Goal: Task Accomplishment & Management: Check status

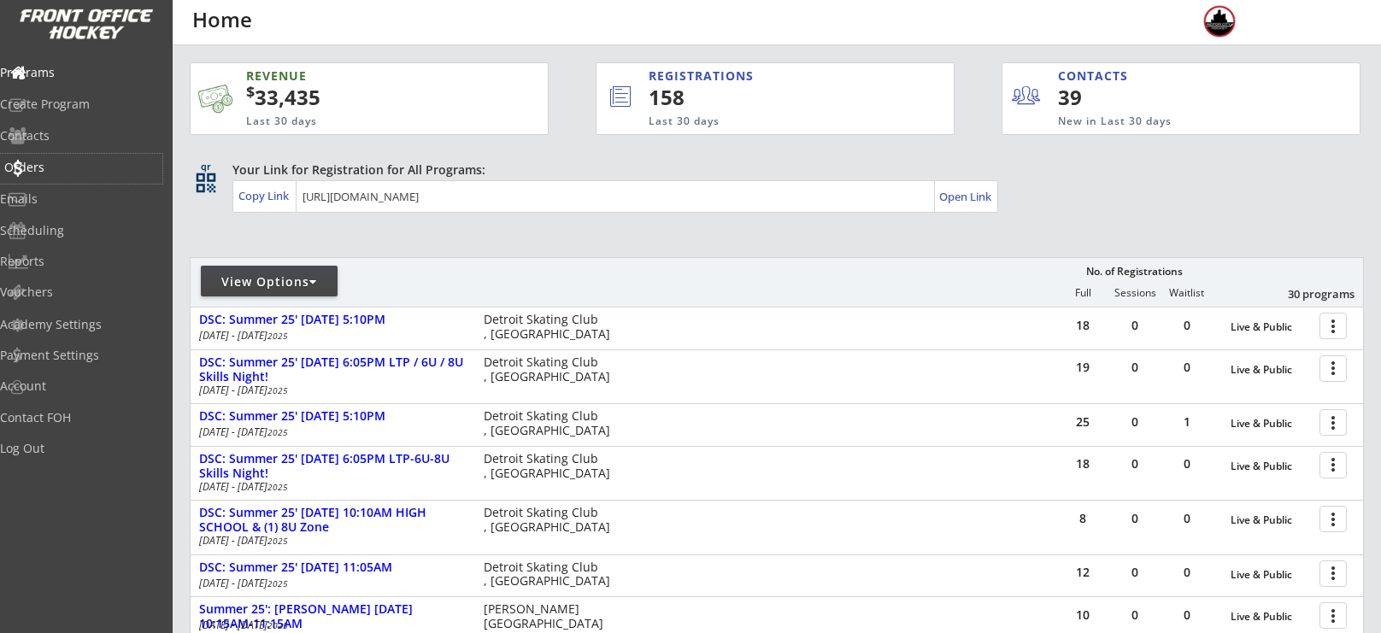
click at [78, 162] on div "Orders" at bounding box center [81, 168] width 154 height 12
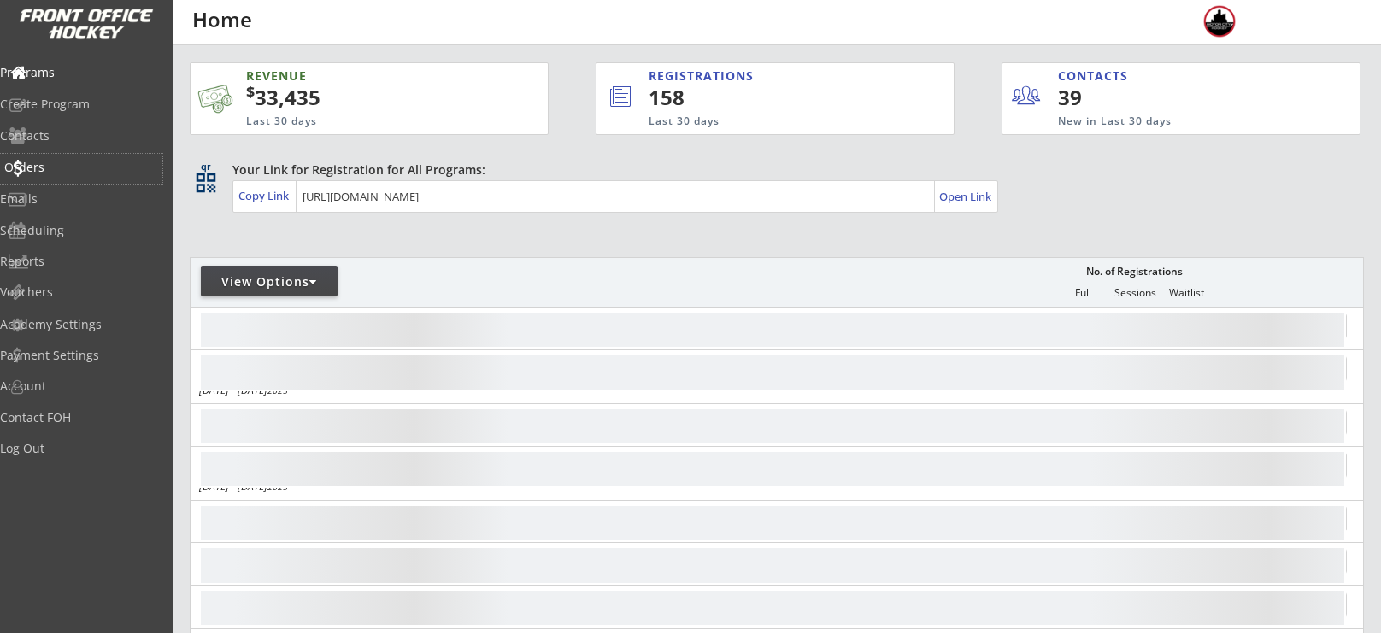
click at [68, 169] on div "Orders" at bounding box center [81, 168] width 154 height 12
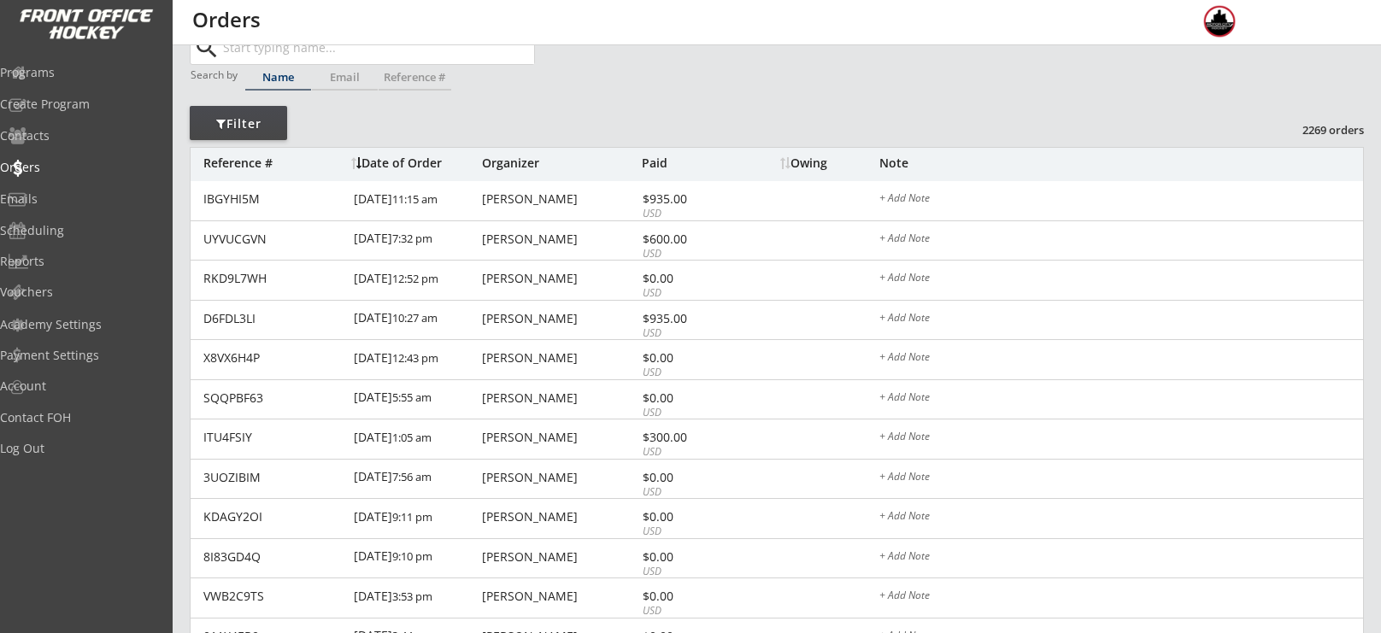
scroll to position [73, 0]
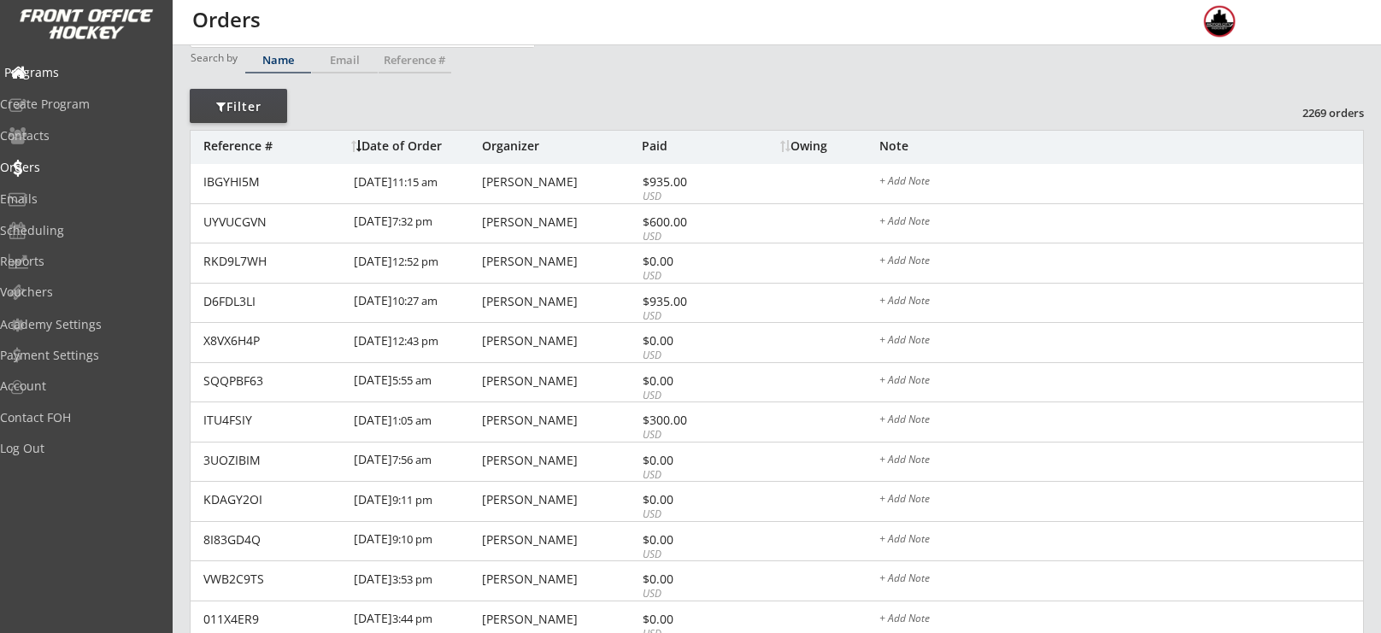
click at [90, 78] on div "Programs" at bounding box center [81, 73] width 154 height 12
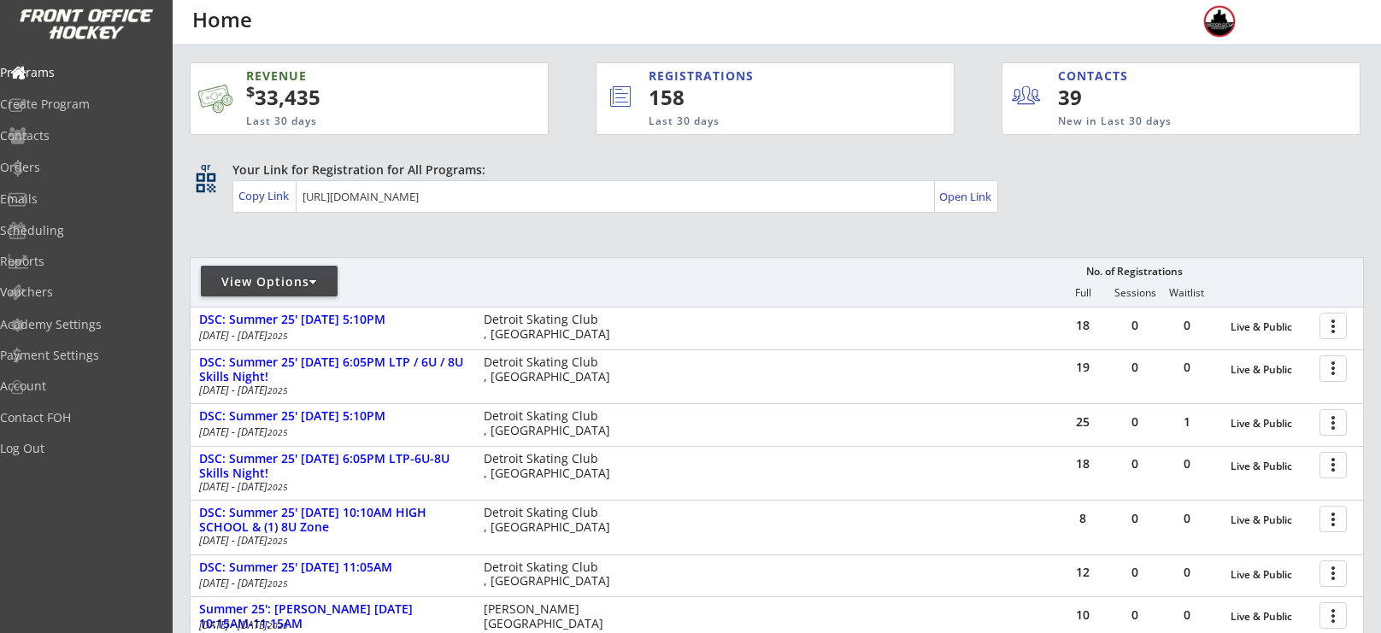
click at [309, 287] on div "View Options" at bounding box center [269, 281] width 137 height 17
select select ""Upcoming Programs""
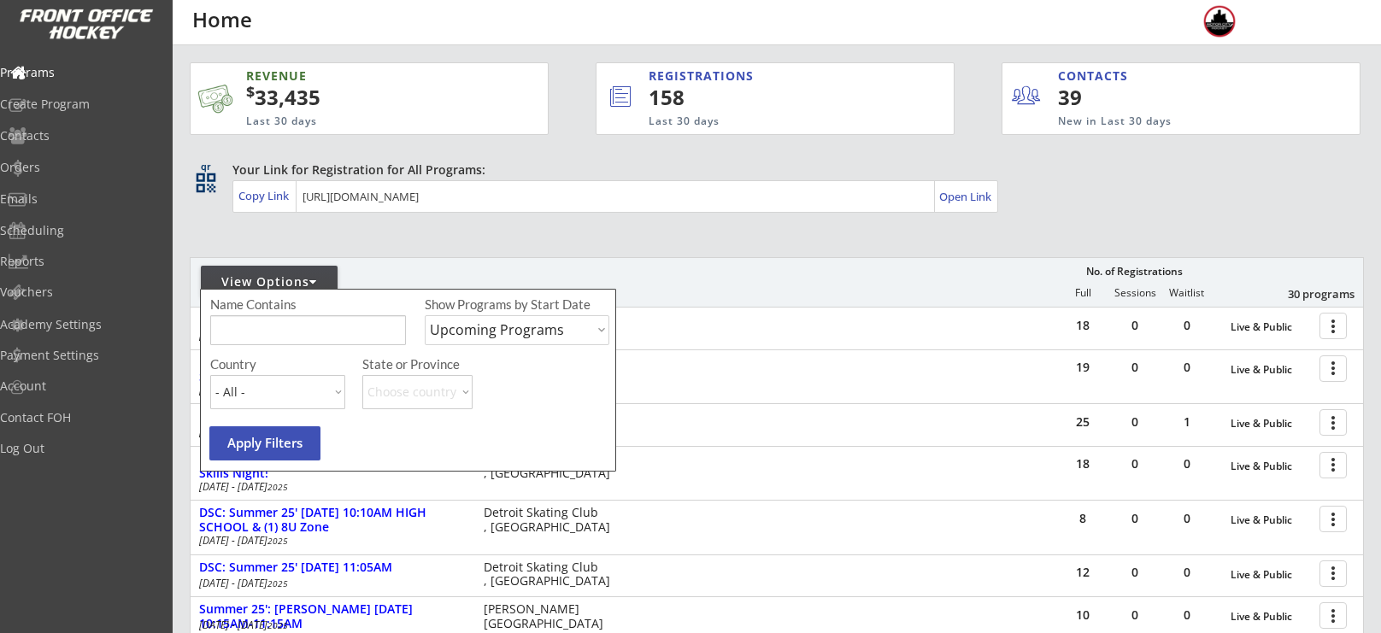
click at [315, 327] on input "input" at bounding box center [308, 330] width 196 height 30
type input "camp"
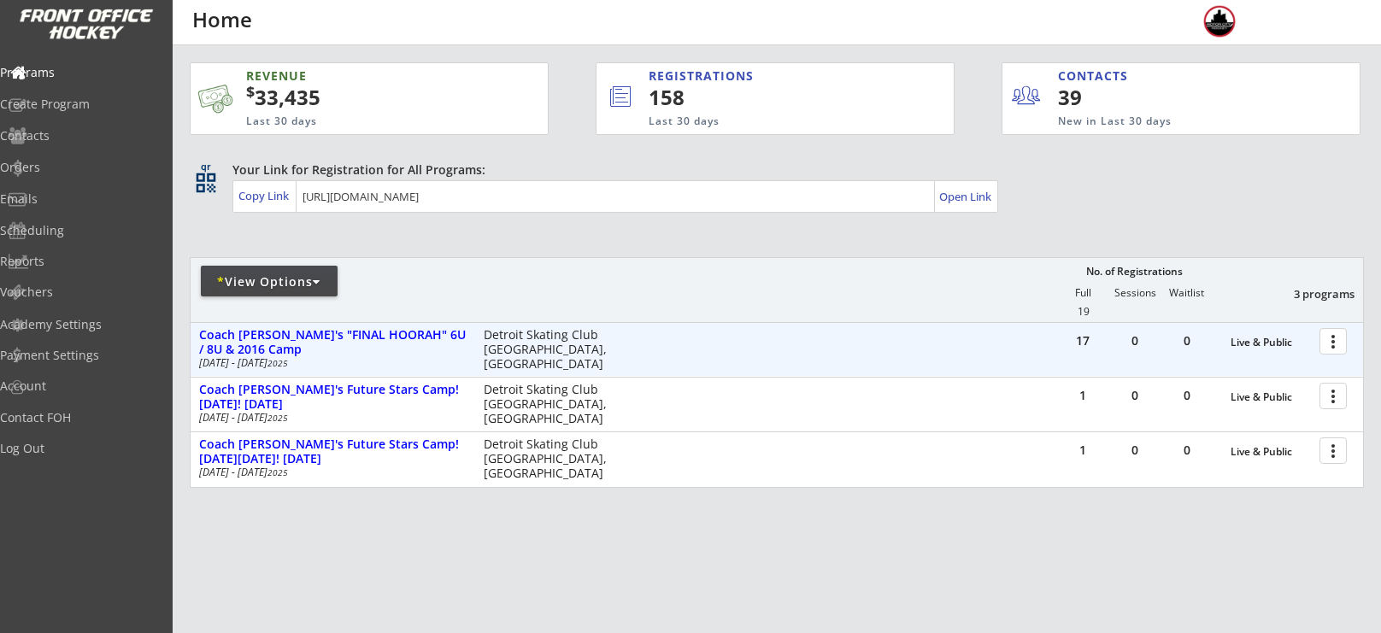
click at [1329, 338] on div at bounding box center [1336, 341] width 30 height 30
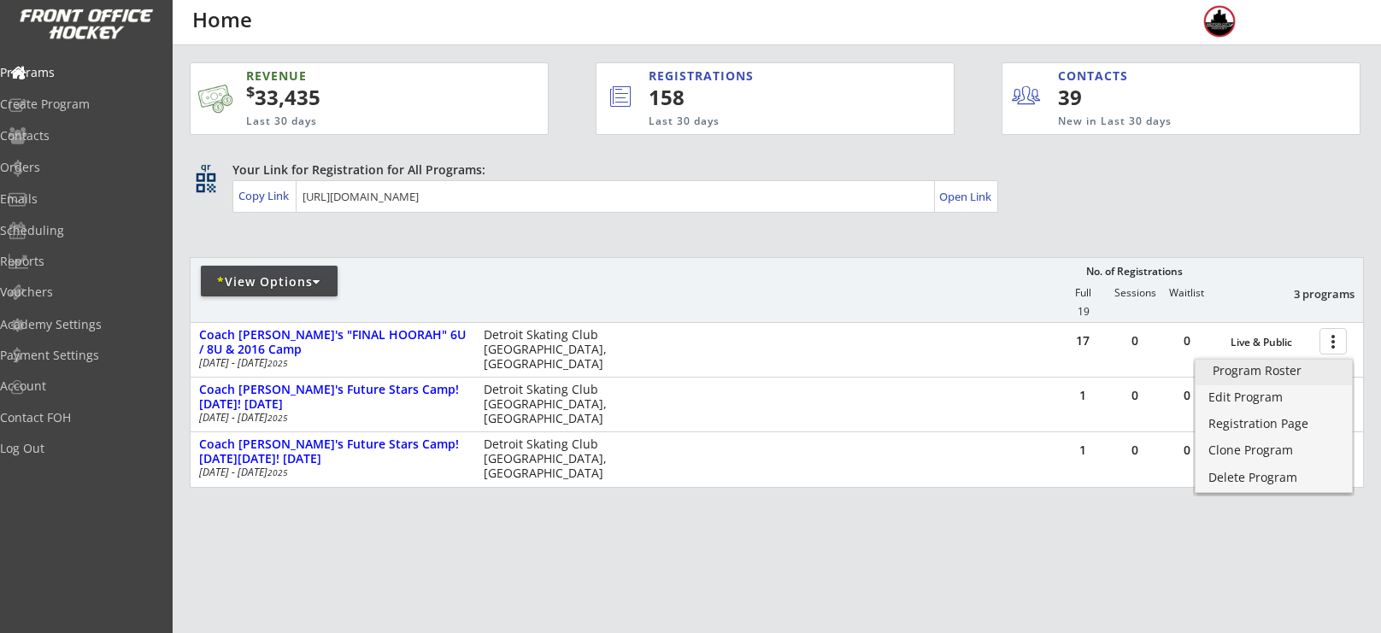
click at [1274, 377] on div "Program Roster" at bounding box center [1274, 371] width 122 height 12
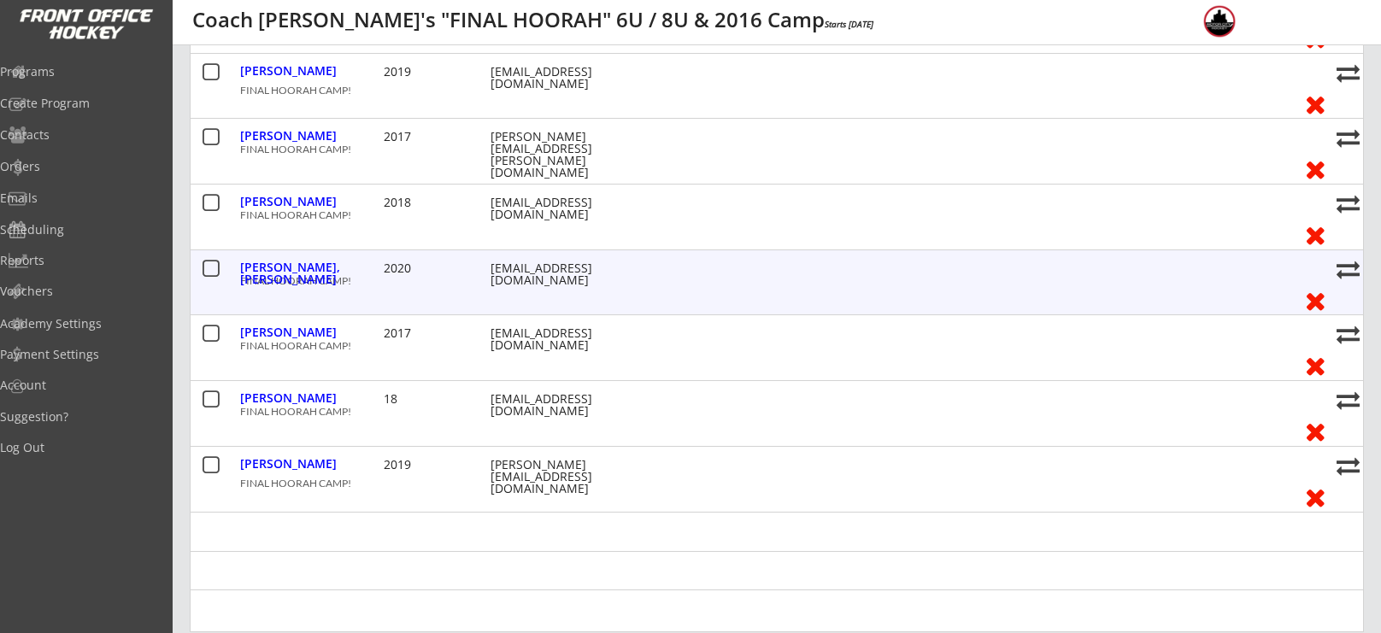
scroll to position [889, 0]
